Goal: Find specific page/section: Find specific page/section

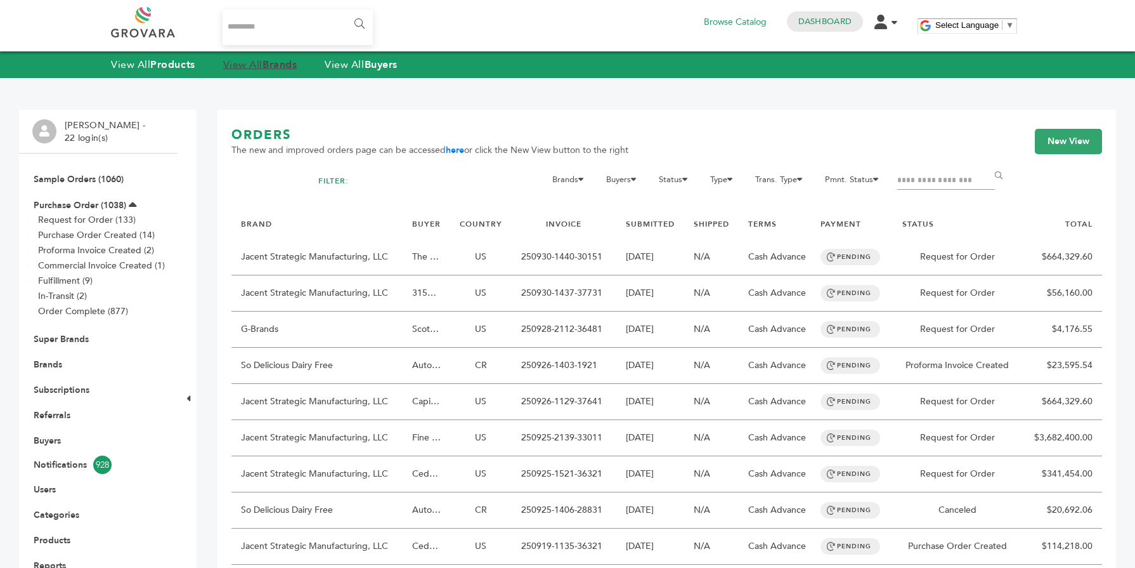
click at [273, 59] on strong "Brands" at bounding box center [280, 65] width 34 height 14
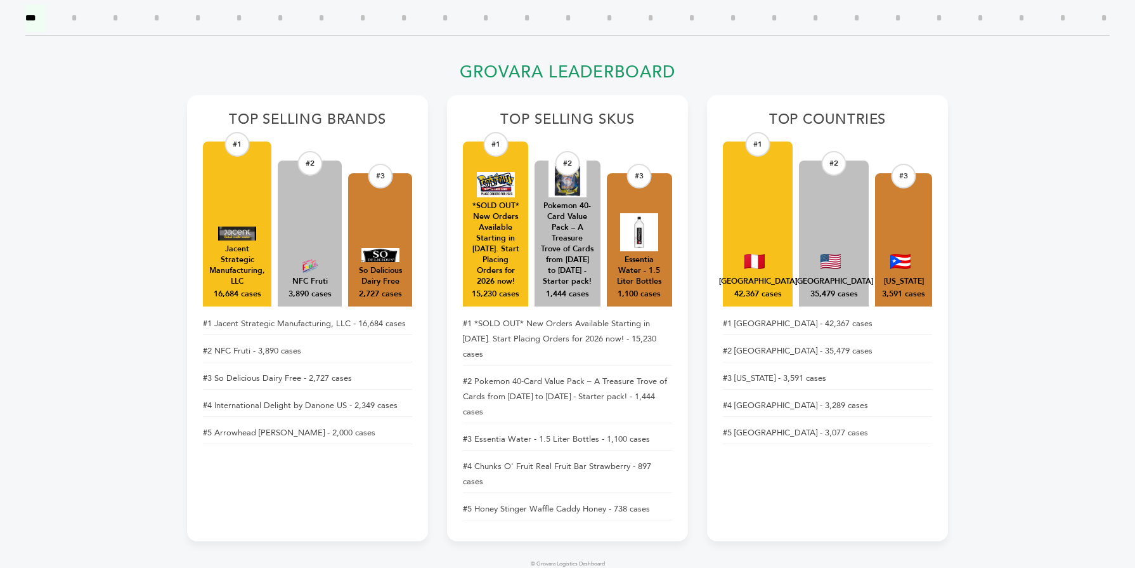
scroll to position [558, 0]
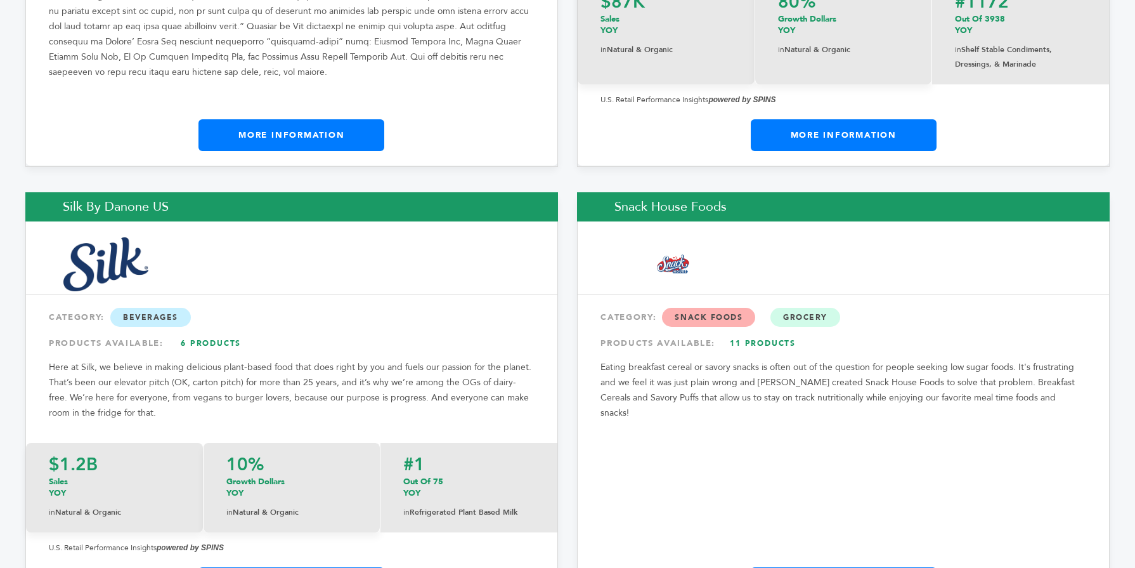
scroll to position [19028, 0]
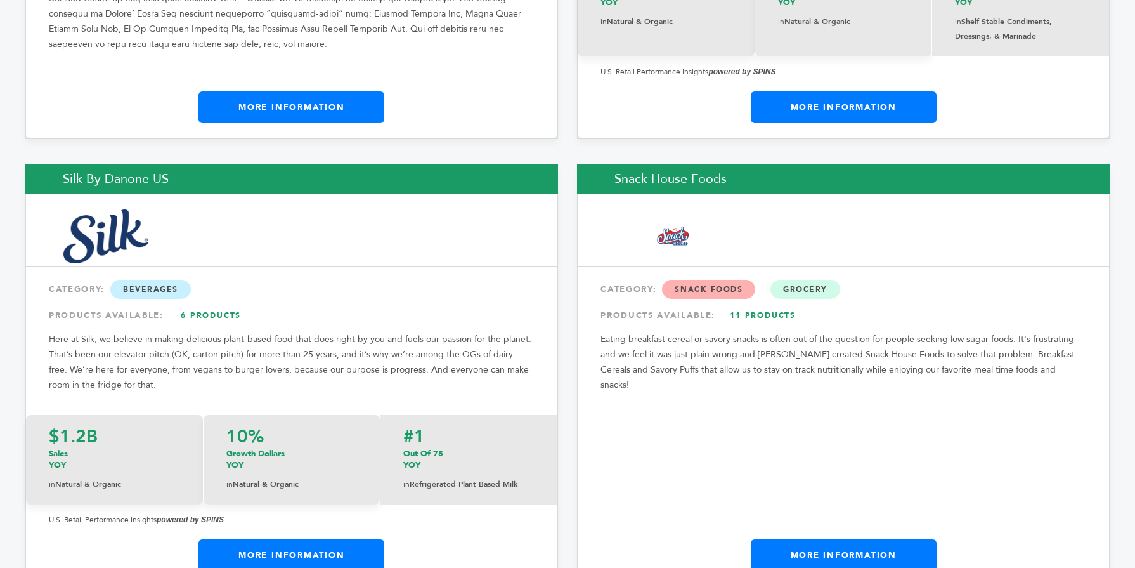
click at [323, 539] on link "More Information" at bounding box center [291, 555] width 186 height 32
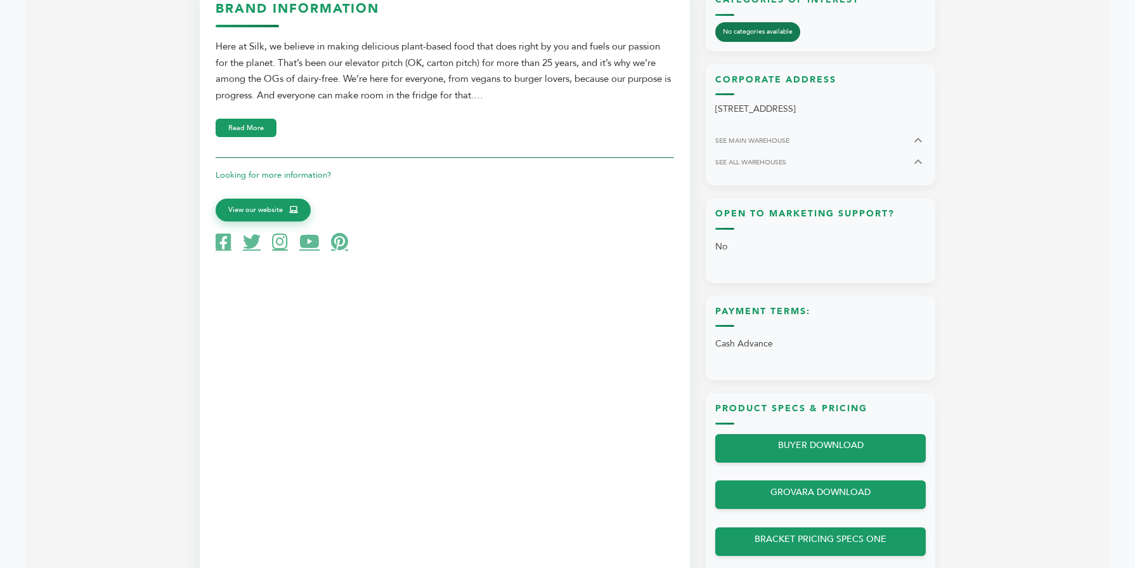
scroll to position [736, 0]
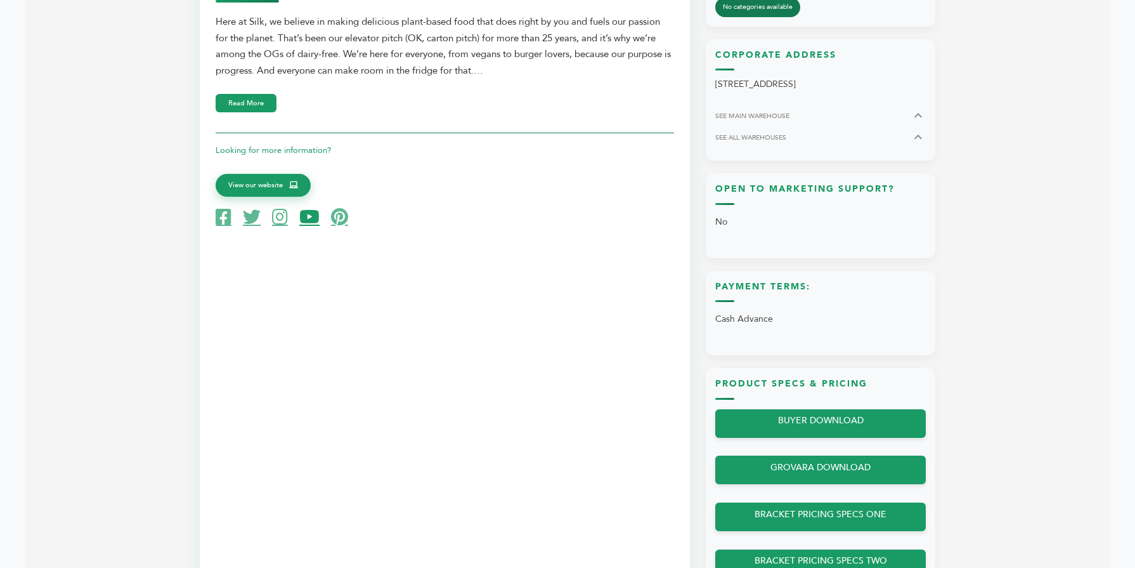
click at [311, 222] on icon at bounding box center [309, 217] width 20 height 18
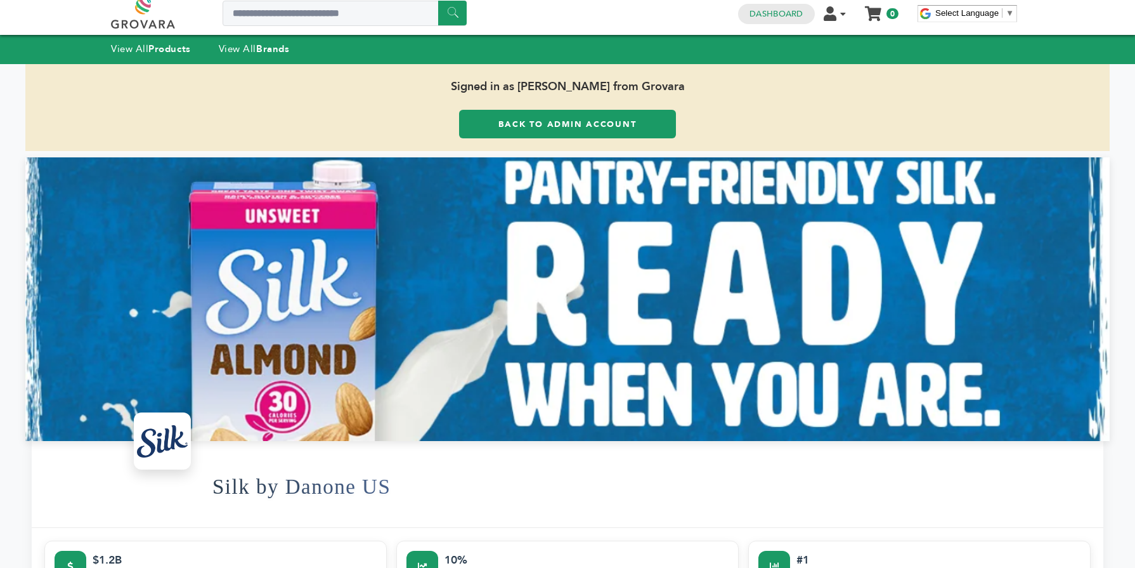
scroll to position [0, 0]
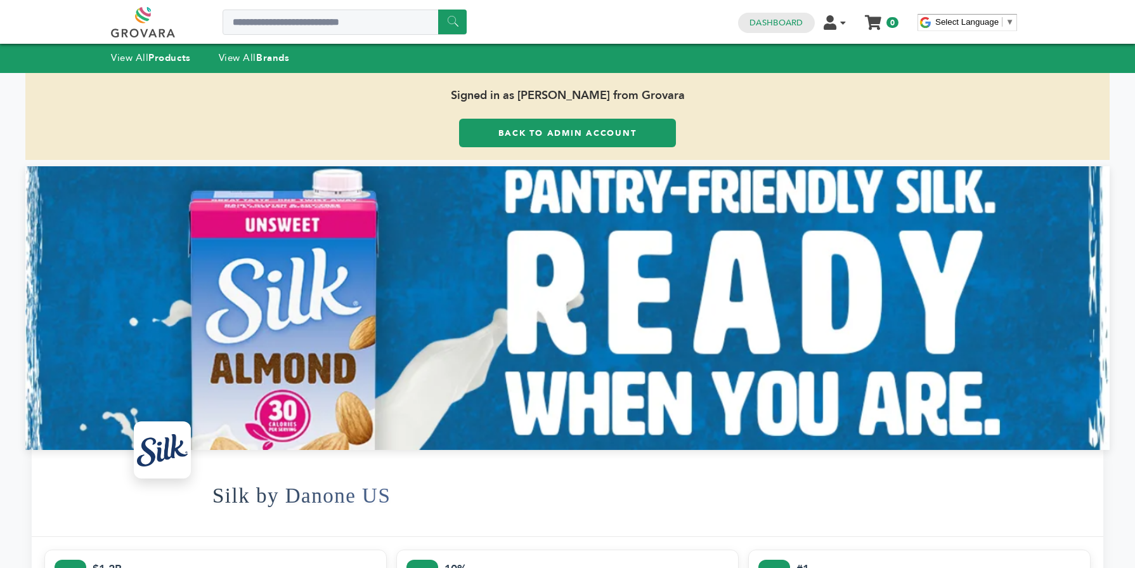
click at [492, 134] on link "Back to Admin Account" at bounding box center [567, 133] width 217 height 29
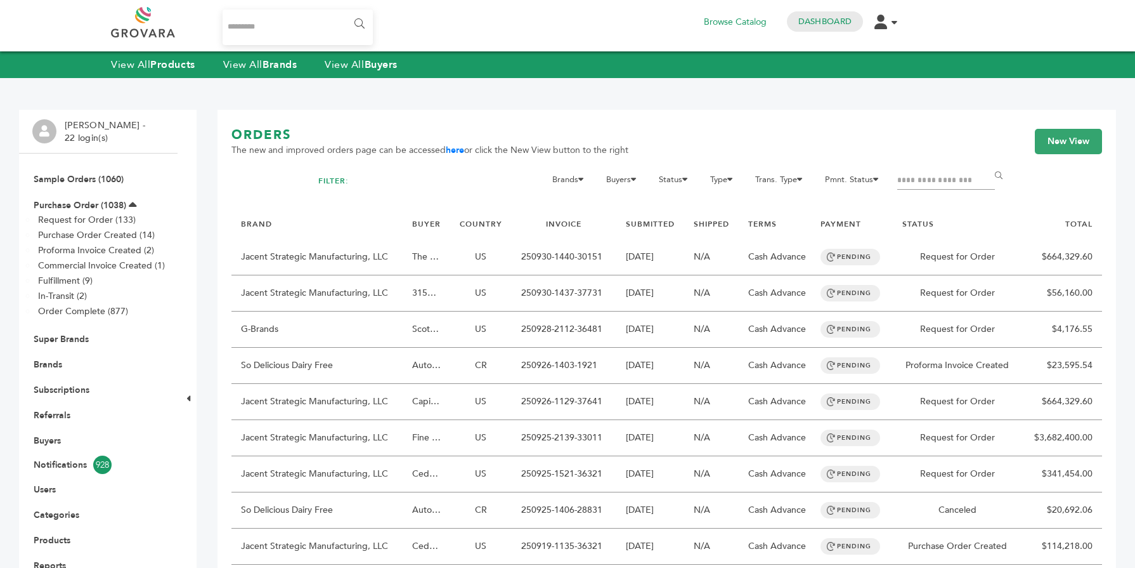
click at [47, 364] on link "Brands" at bounding box center [48, 364] width 29 height 12
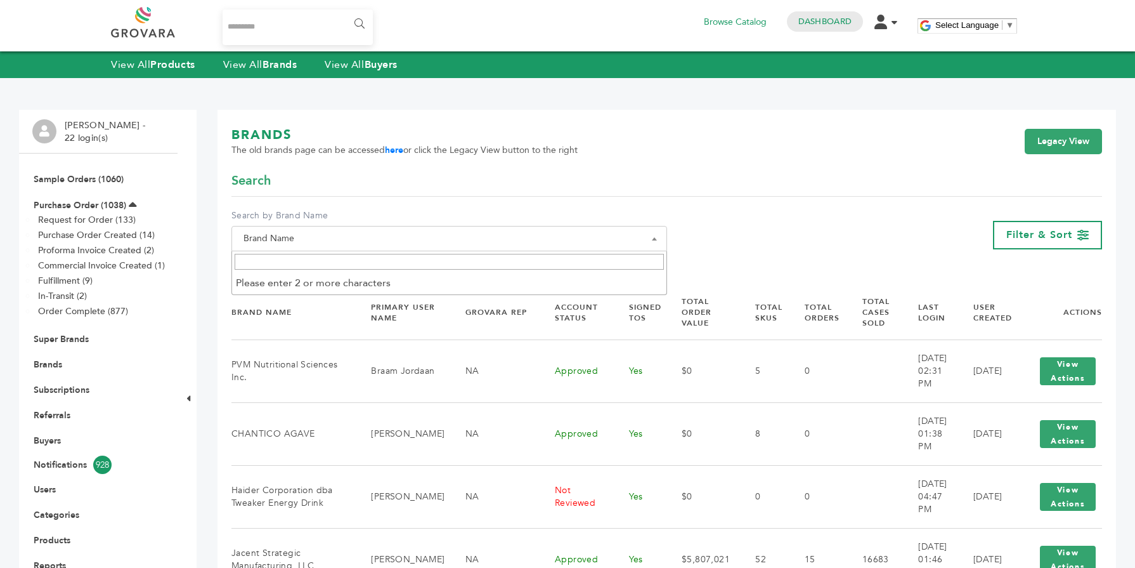
click at [264, 274] on li "Please enter 2 or more characters" at bounding box center [449, 283] width 434 height 22
click at [263, 270] on input "Search" at bounding box center [449, 262] width 429 height 16
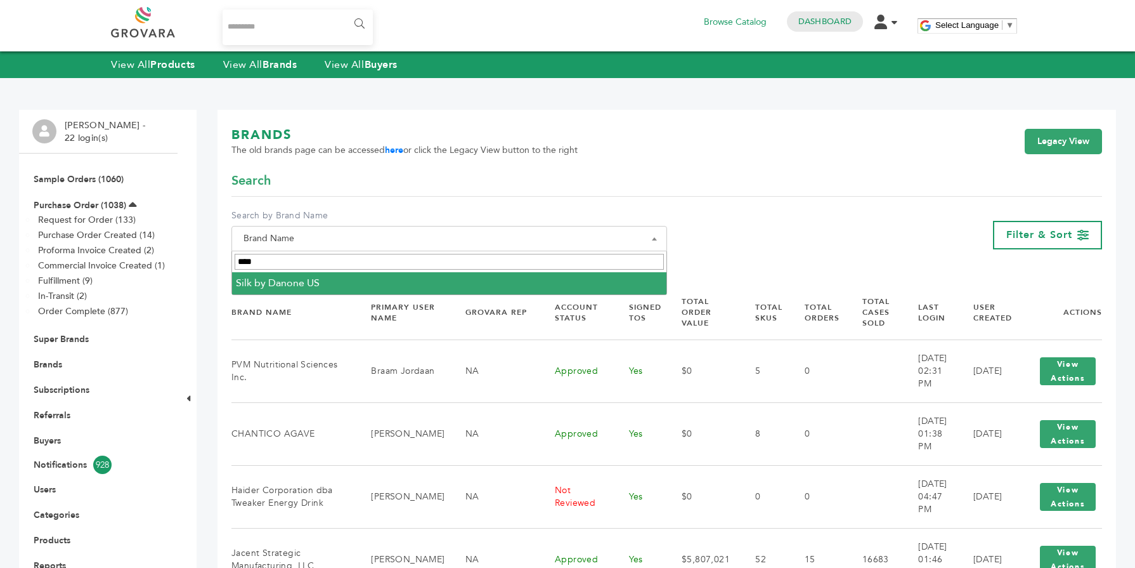
type input "****"
select select "**********"
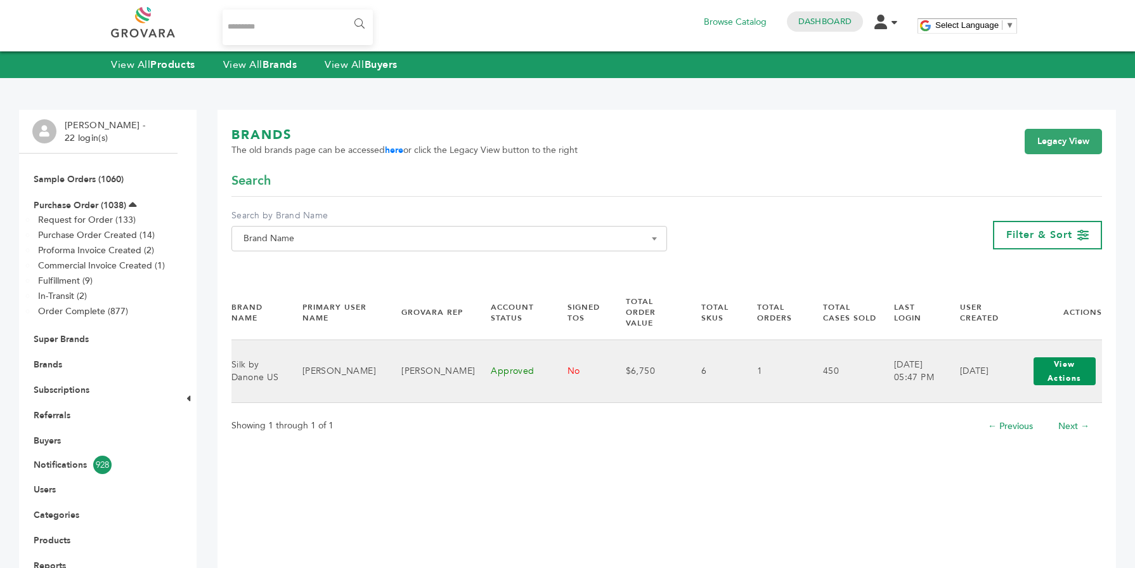
click at [1076, 357] on button "View Actions" at bounding box center [1065, 371] width 62 height 28
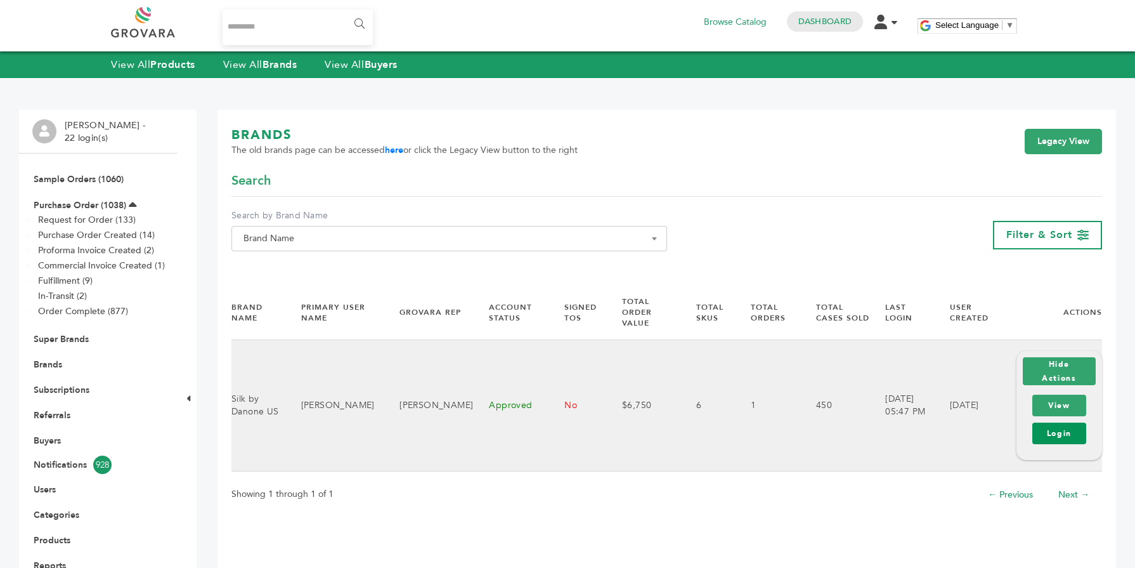
click at [1056, 432] on link "Login" at bounding box center [1059, 433] width 54 height 22
